Goal: Task Accomplishment & Management: Manage account settings

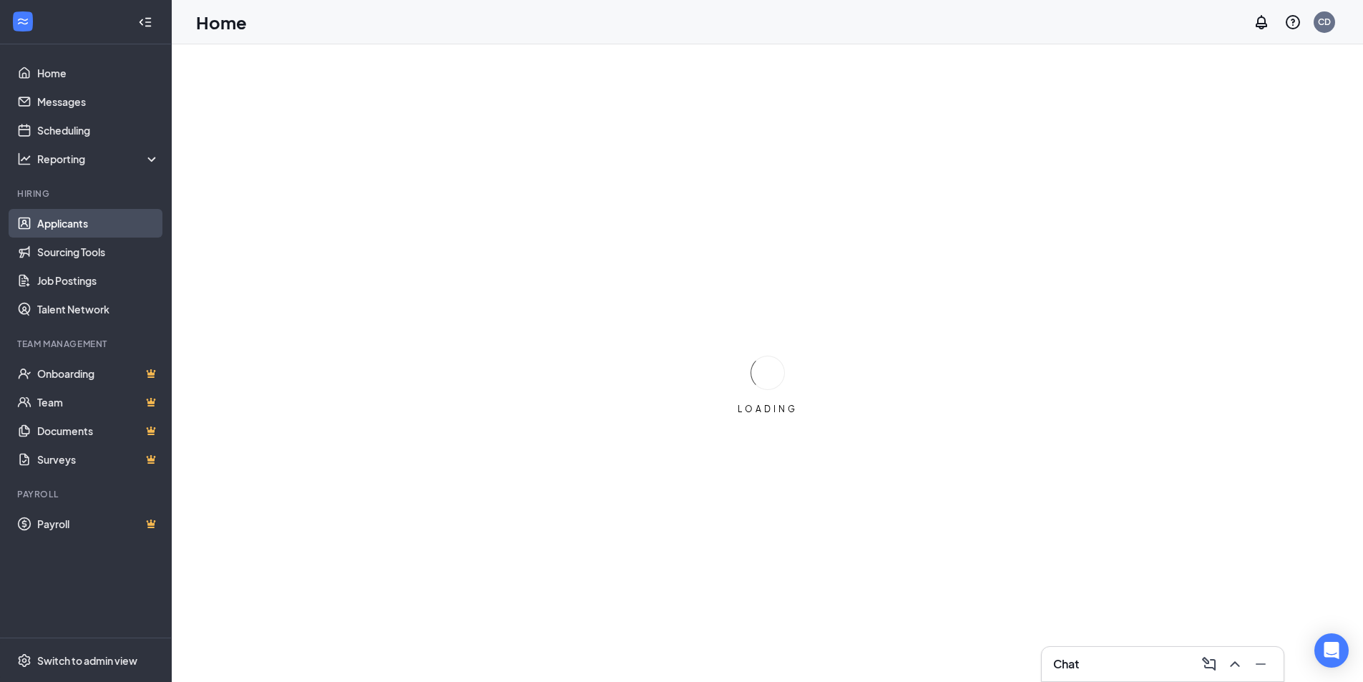
click at [70, 227] on link "Applicants" at bounding box center [98, 223] width 122 height 29
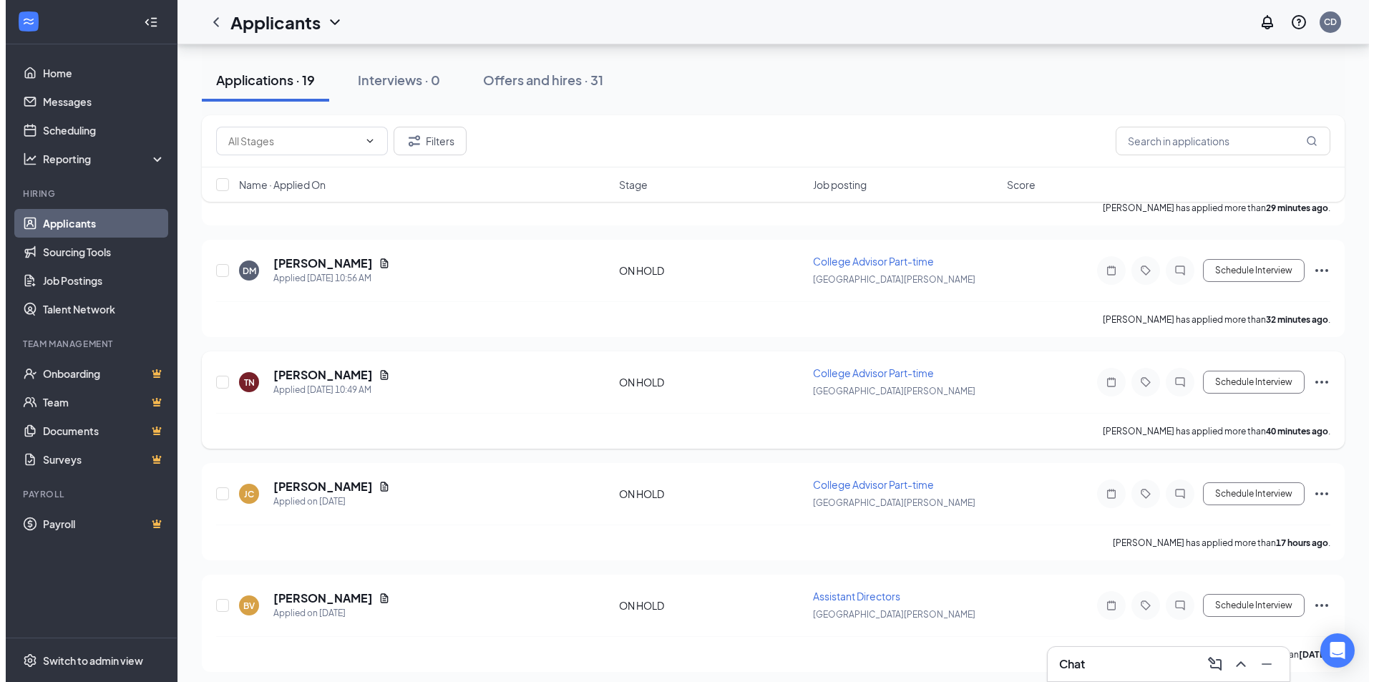
scroll to position [215, 0]
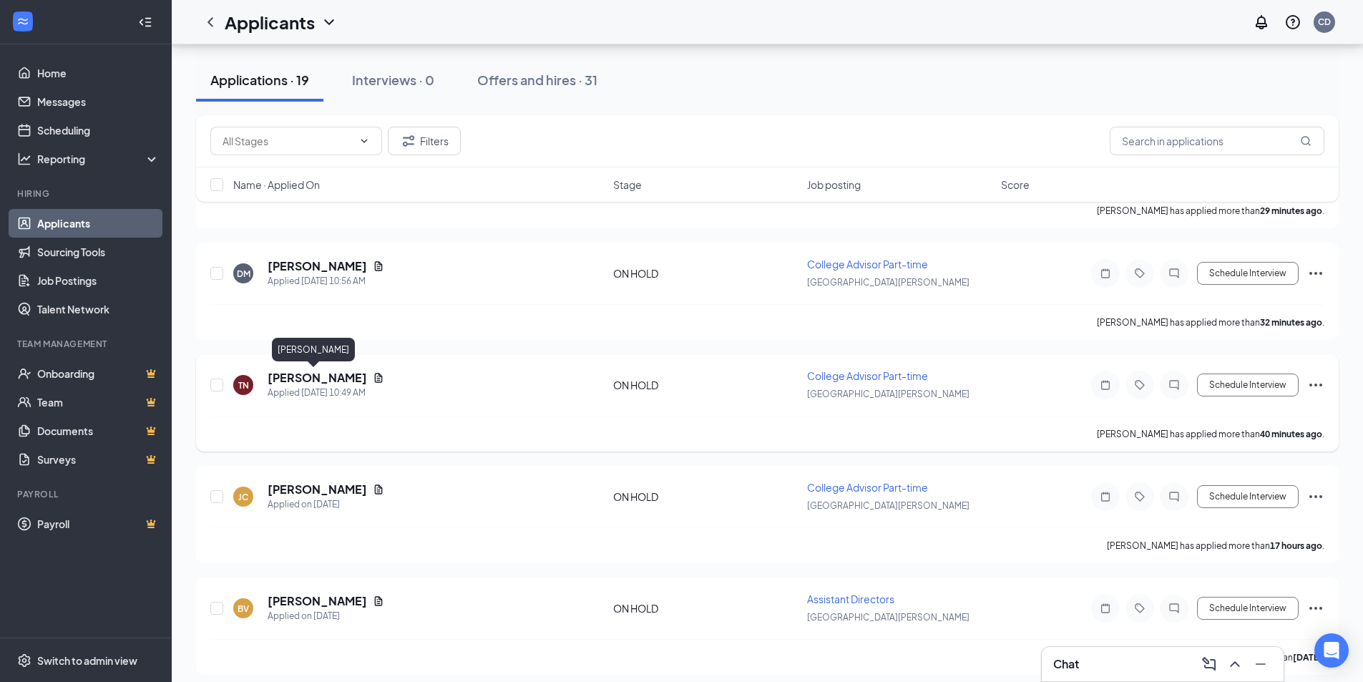
click at [323, 373] on h5 "[PERSON_NAME]" at bounding box center [317, 378] width 99 height 16
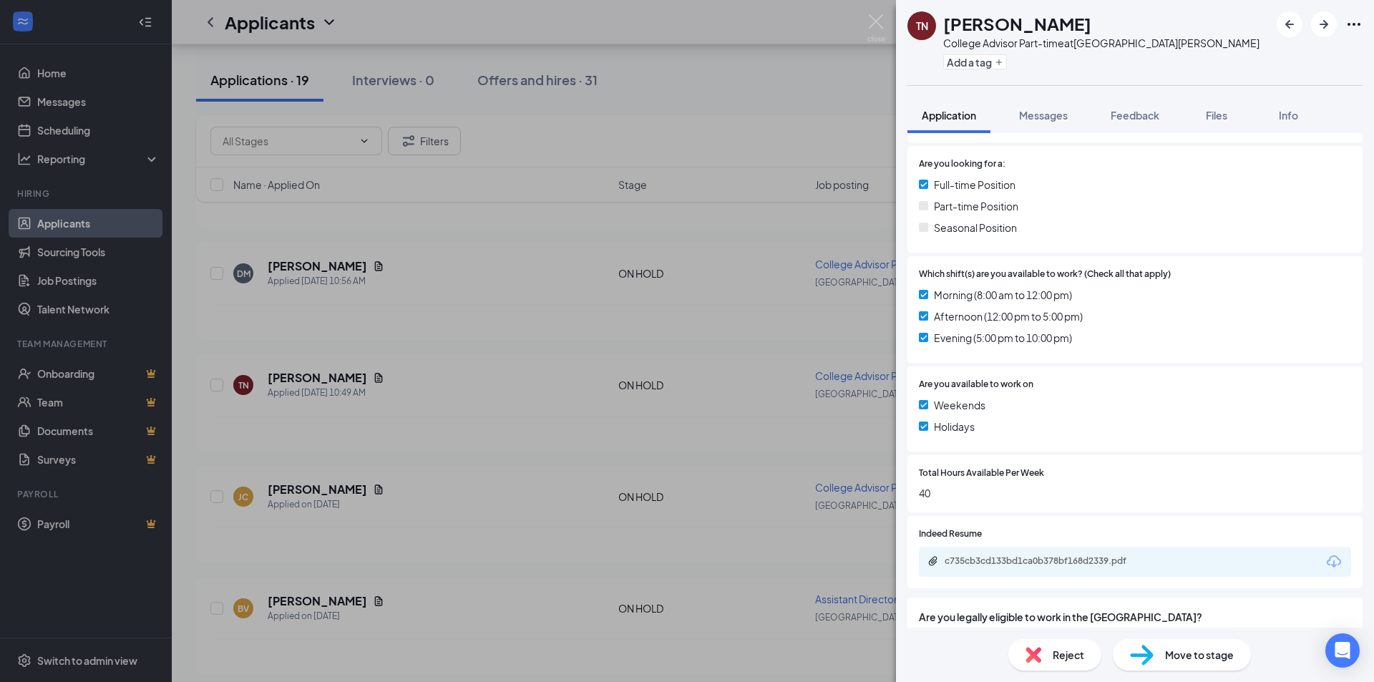
scroll to position [347, 0]
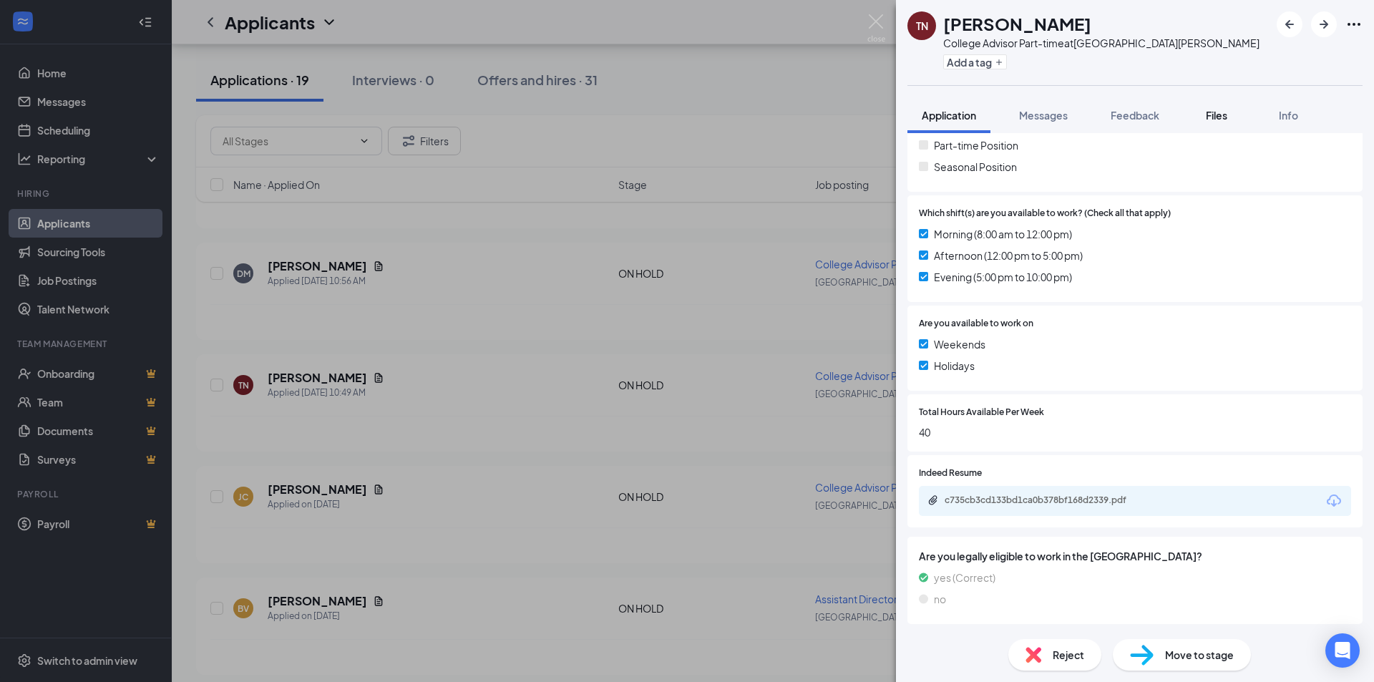
click at [1220, 122] on button "Files" at bounding box center [1216, 115] width 57 height 36
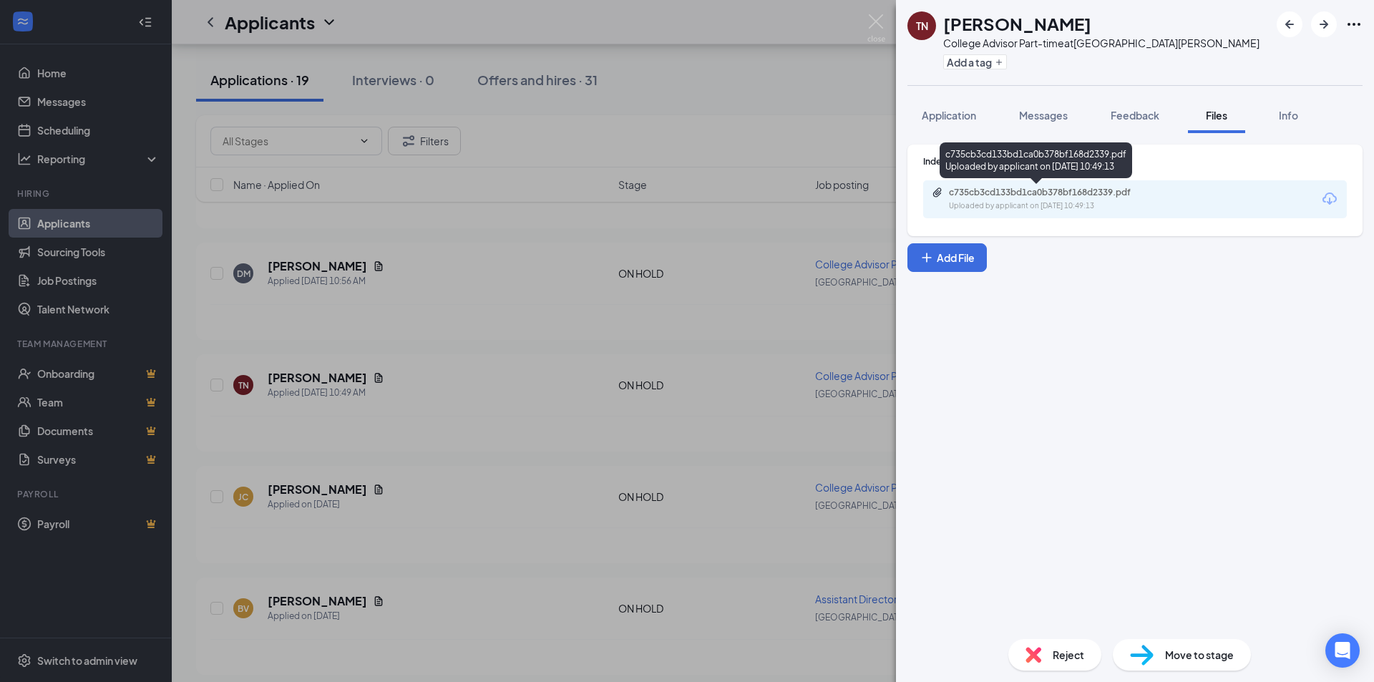
click at [1107, 200] on div "c735cb3cd133bd1ca0b378bf168d2339.pdf Uploaded by applicant on [DATE] 10:49:13" at bounding box center [1047, 199] width 232 height 25
click at [512, 374] on div "TN [PERSON_NAME] College Advisor Part-time at [GEOGRAPHIC_DATA][PERSON_NAME] Ad…" at bounding box center [687, 341] width 1374 height 682
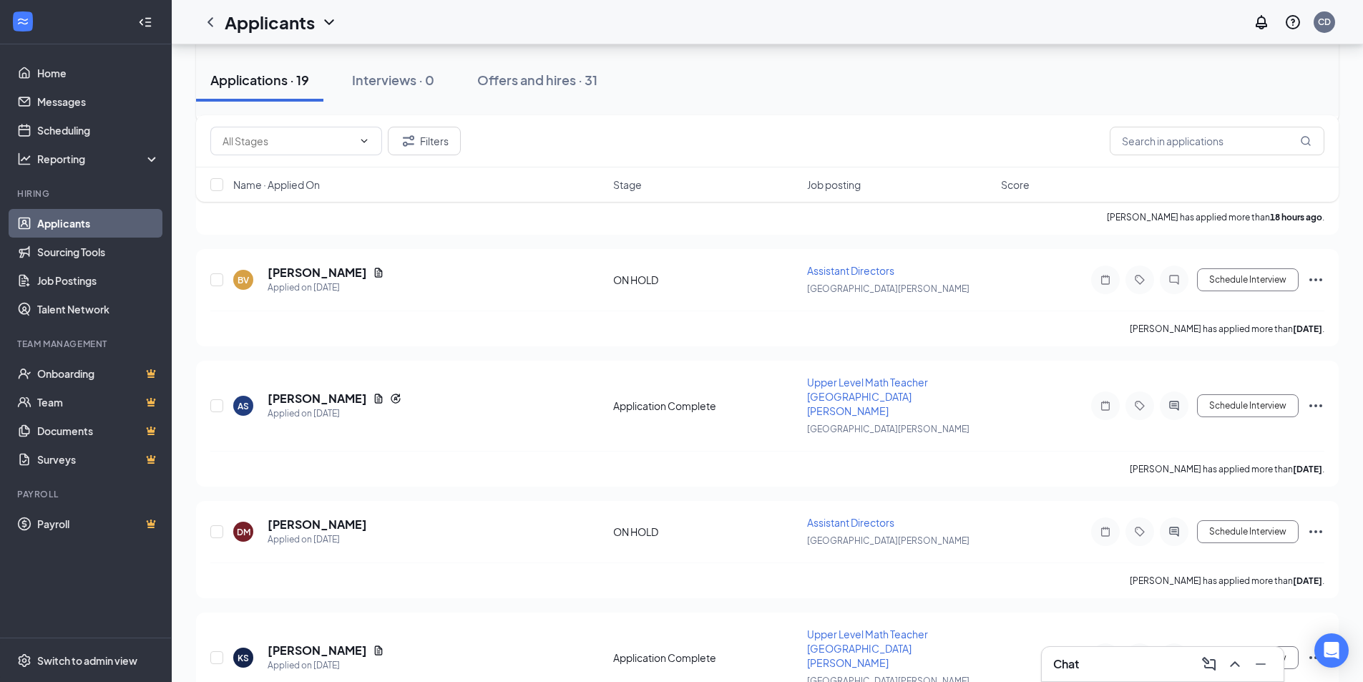
scroll to position [572, 0]
